Goal: Task Accomplishment & Management: Manage account settings

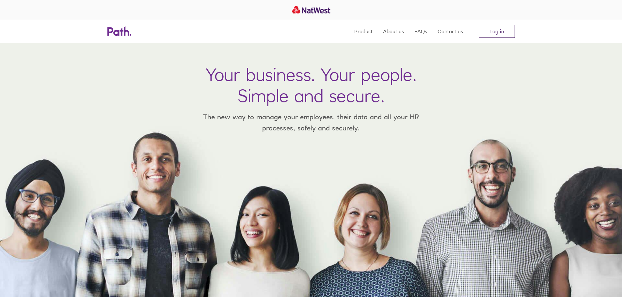
click at [490, 32] on link "Log in" at bounding box center [497, 31] width 36 height 13
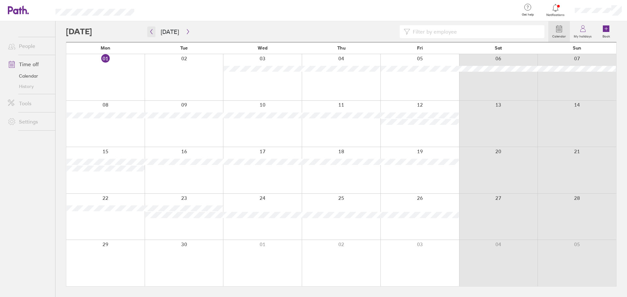
click at [153, 33] on icon "button" at bounding box center [151, 31] width 5 height 5
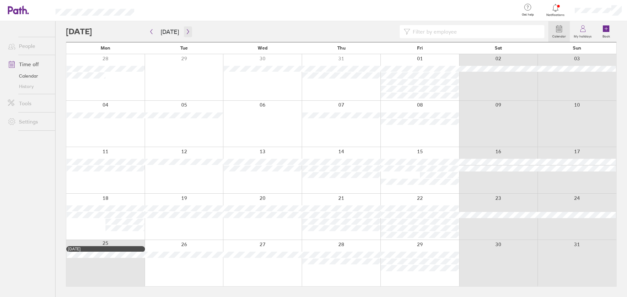
click at [187, 37] on button "button" at bounding box center [188, 31] width 8 height 11
